Goal: Information Seeking & Learning: Compare options

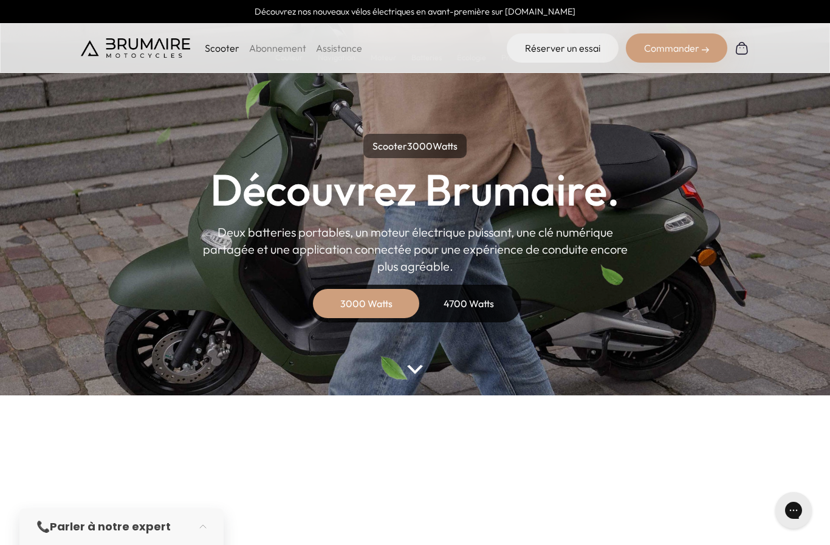
click at [497, 298] on div "4700 Watts" at bounding box center [468, 303] width 97 height 29
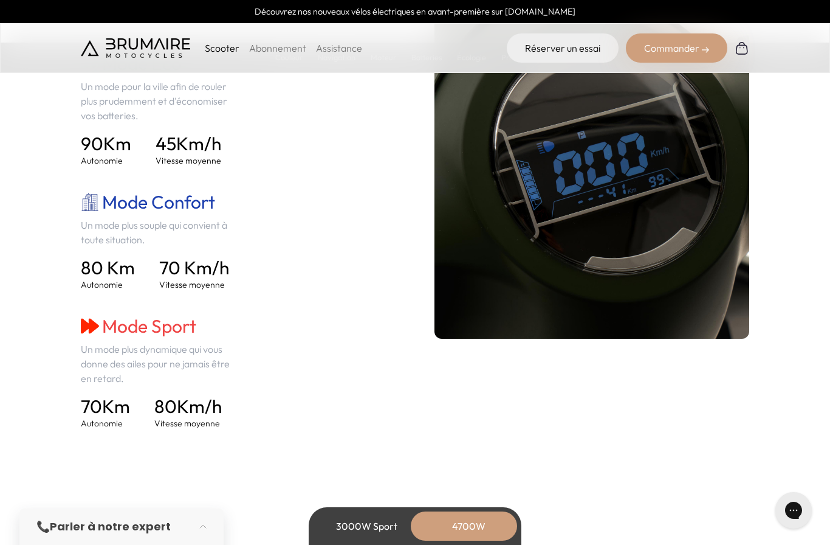
scroll to position [1796, 0]
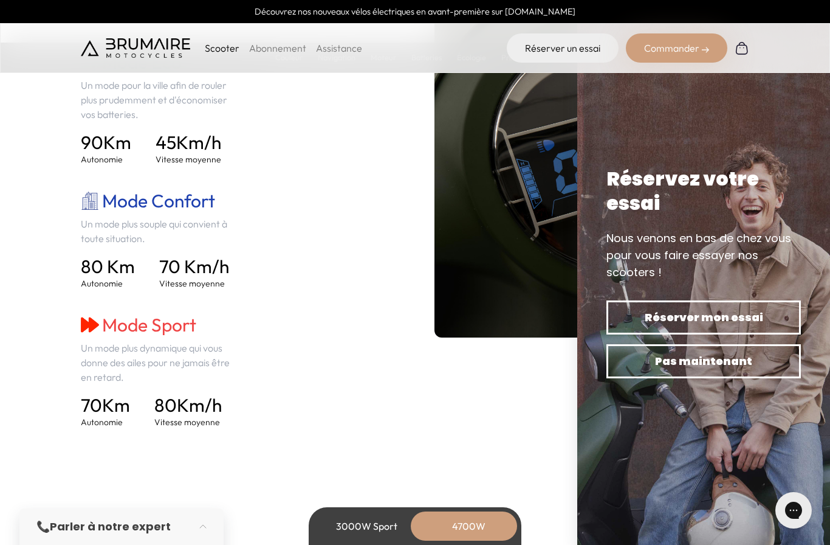
click at [372, 540] on div "3000W Sport" at bounding box center [366, 525] width 97 height 29
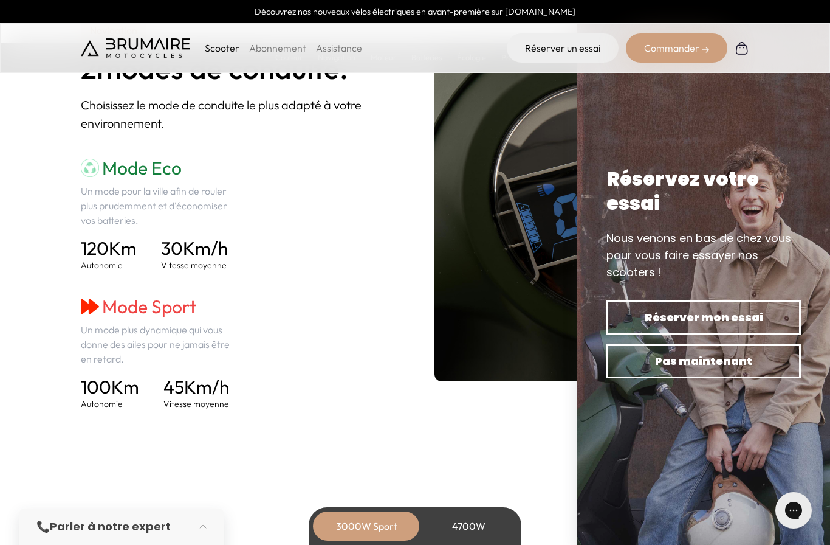
scroll to position [1689, 0]
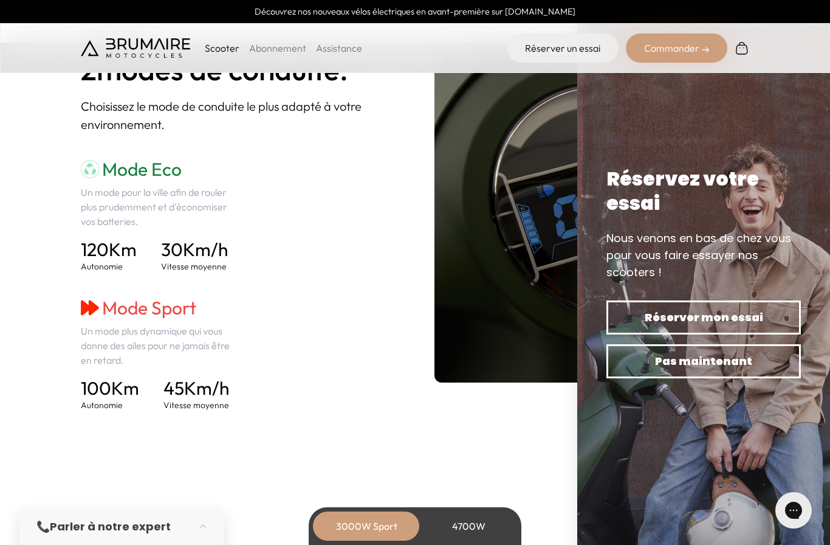
click at [471, 523] on div "4700W" at bounding box center [468, 525] width 97 height 29
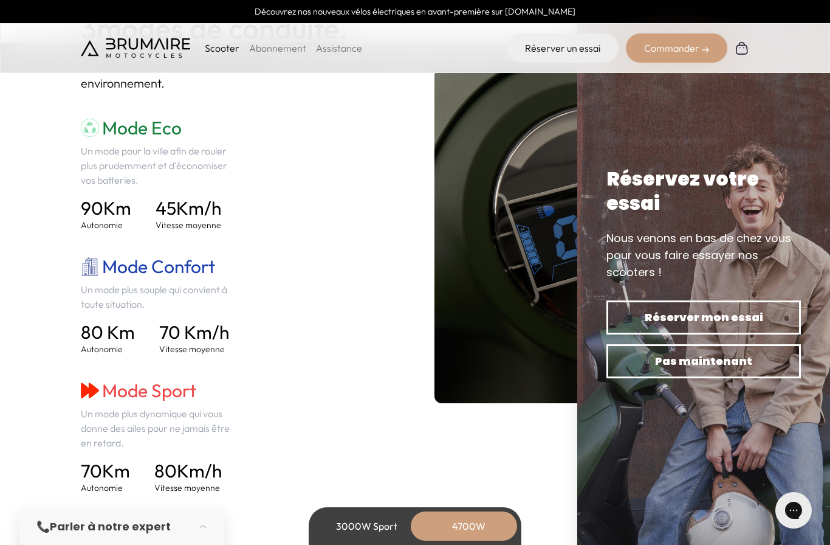
scroll to position [1738, 0]
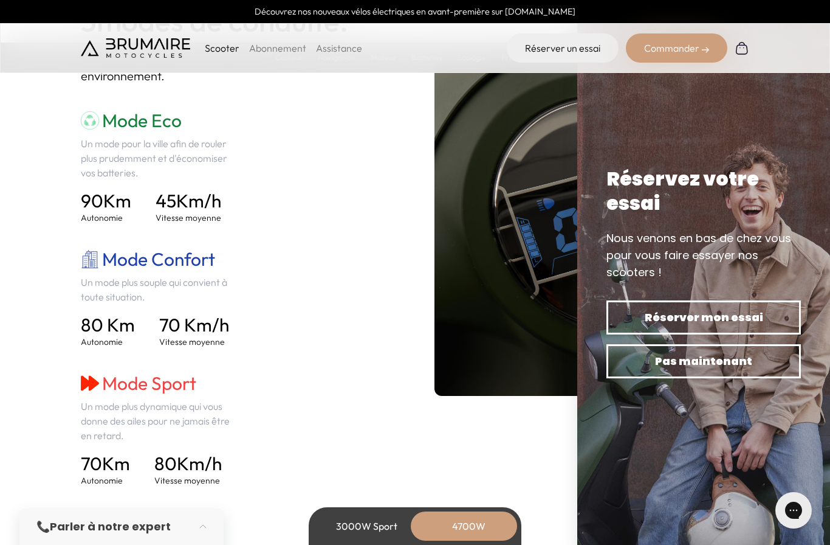
click at [374, 540] on div "3000W Sport" at bounding box center [366, 525] width 97 height 29
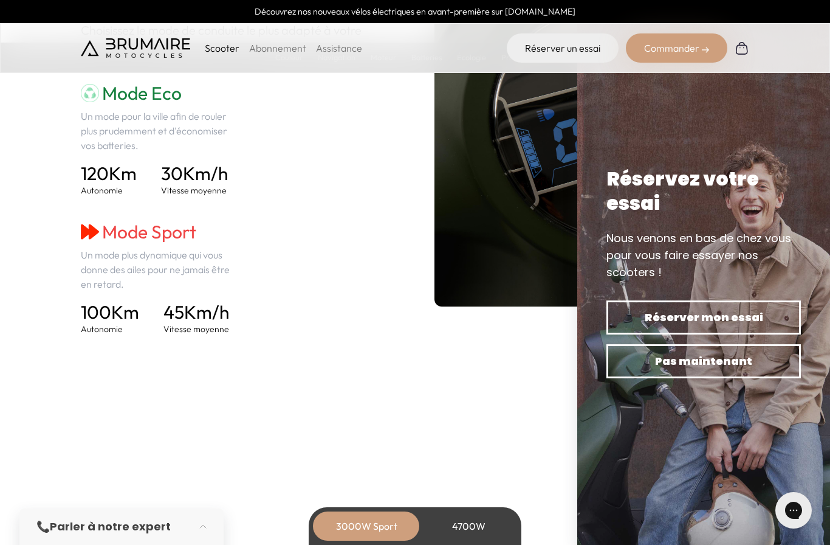
scroll to position [1748, 0]
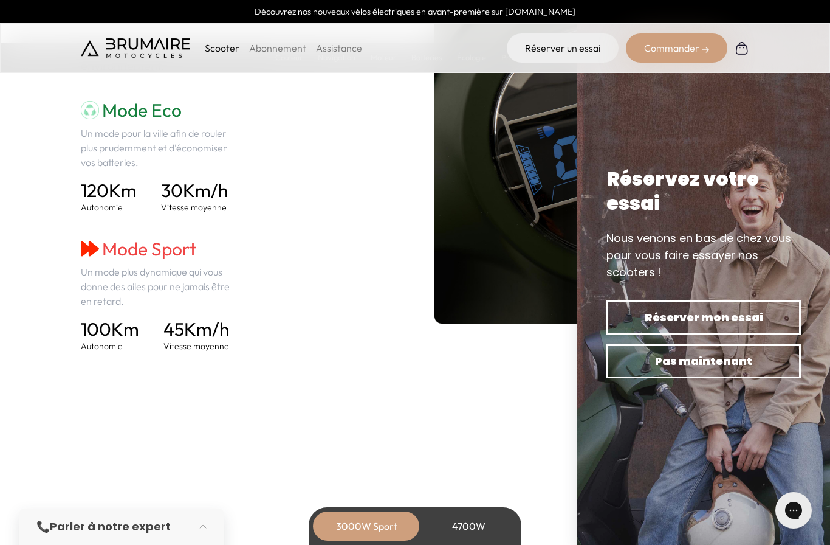
click at [469, 540] on div "4700W" at bounding box center [468, 525] width 97 height 29
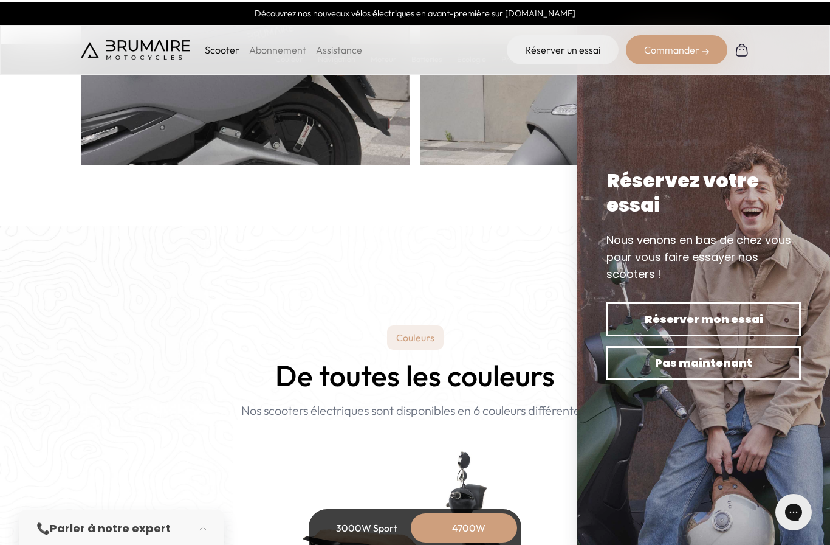
scroll to position [892, 0]
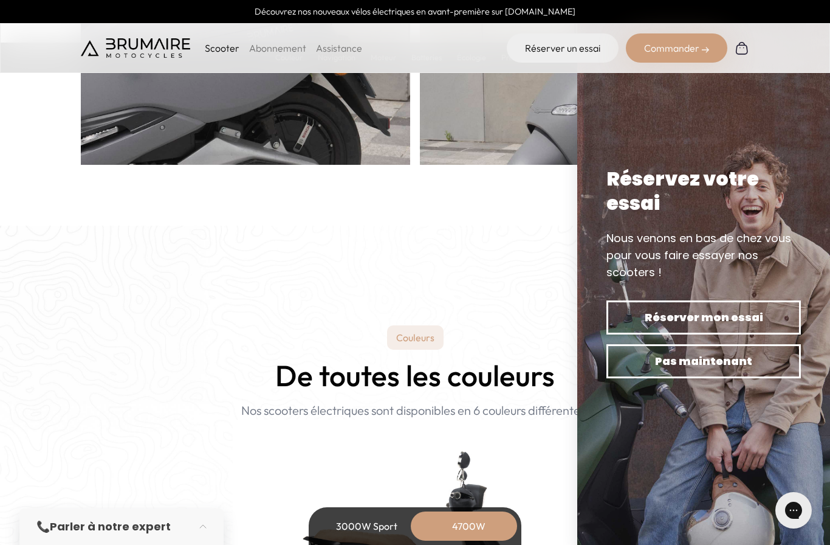
click at [727, 370] on span "Pas maintenant" at bounding box center [704, 361] width 152 height 17
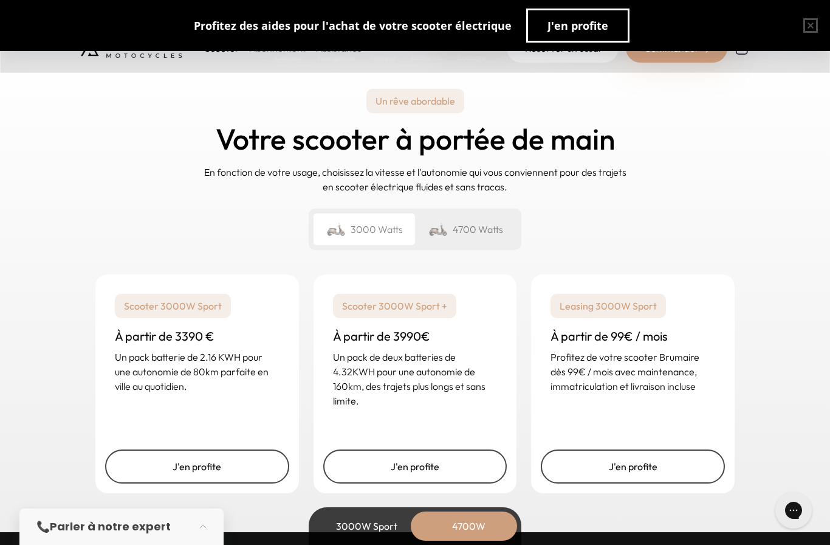
scroll to position [2956, 0]
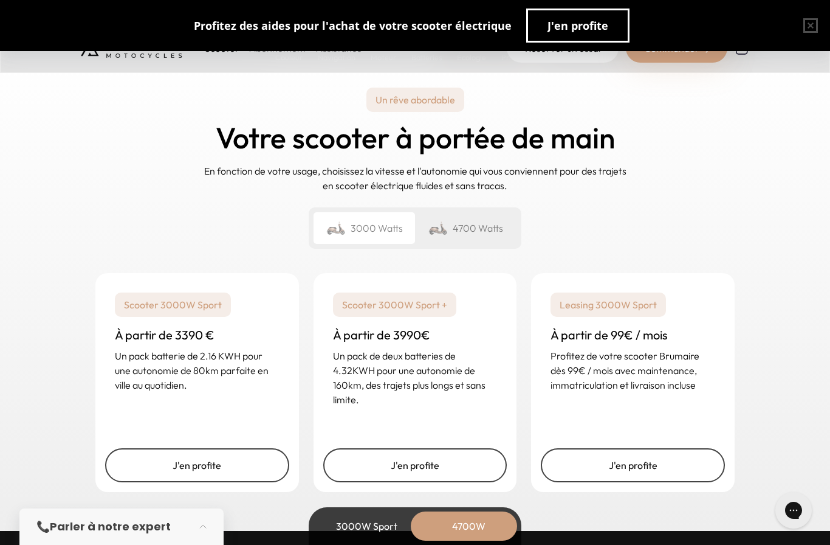
click at [484, 231] on div "4700 Watts" at bounding box center [466, 228] width 102 height 32
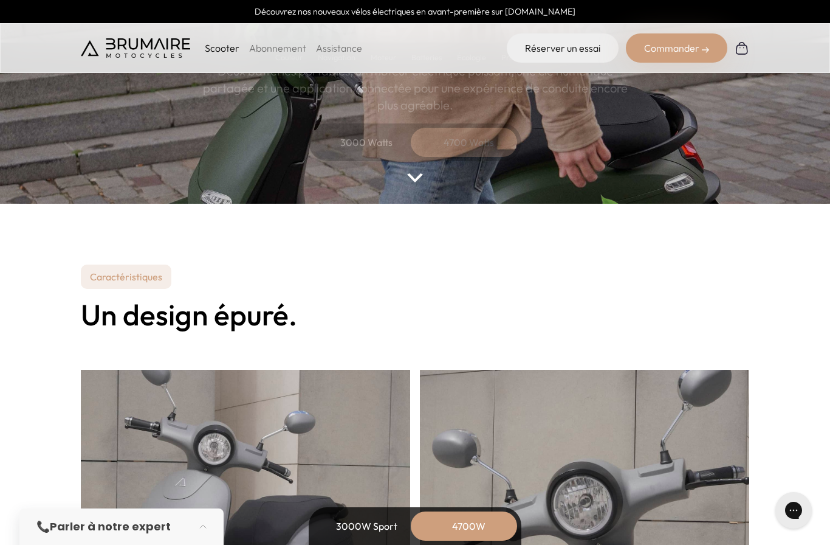
scroll to position [0, 0]
